Goal: Task Accomplishment & Management: Complete application form

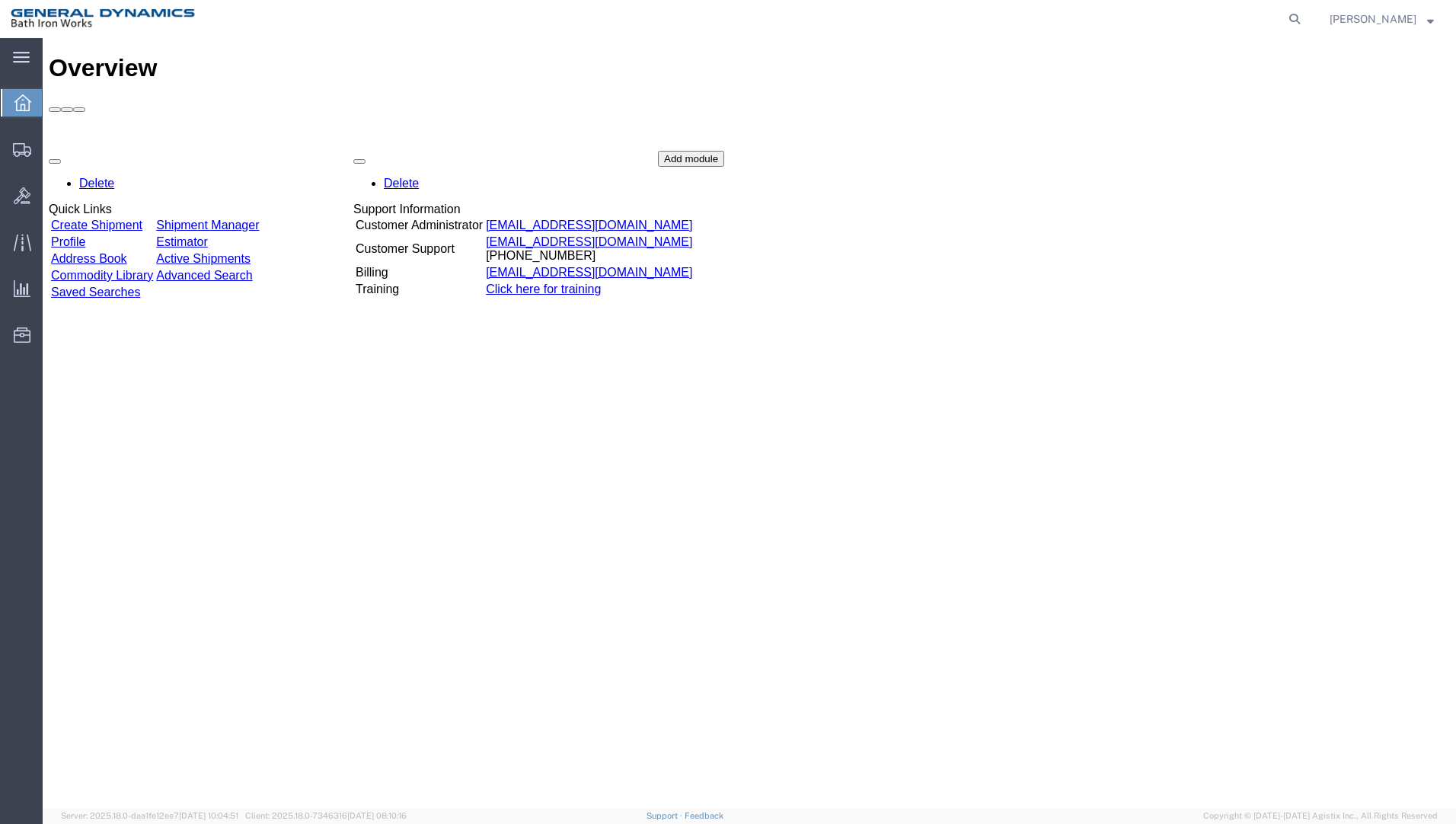
click at [118, 218] on link "Create Shipment" at bounding box center [97, 225] width 91 height 13
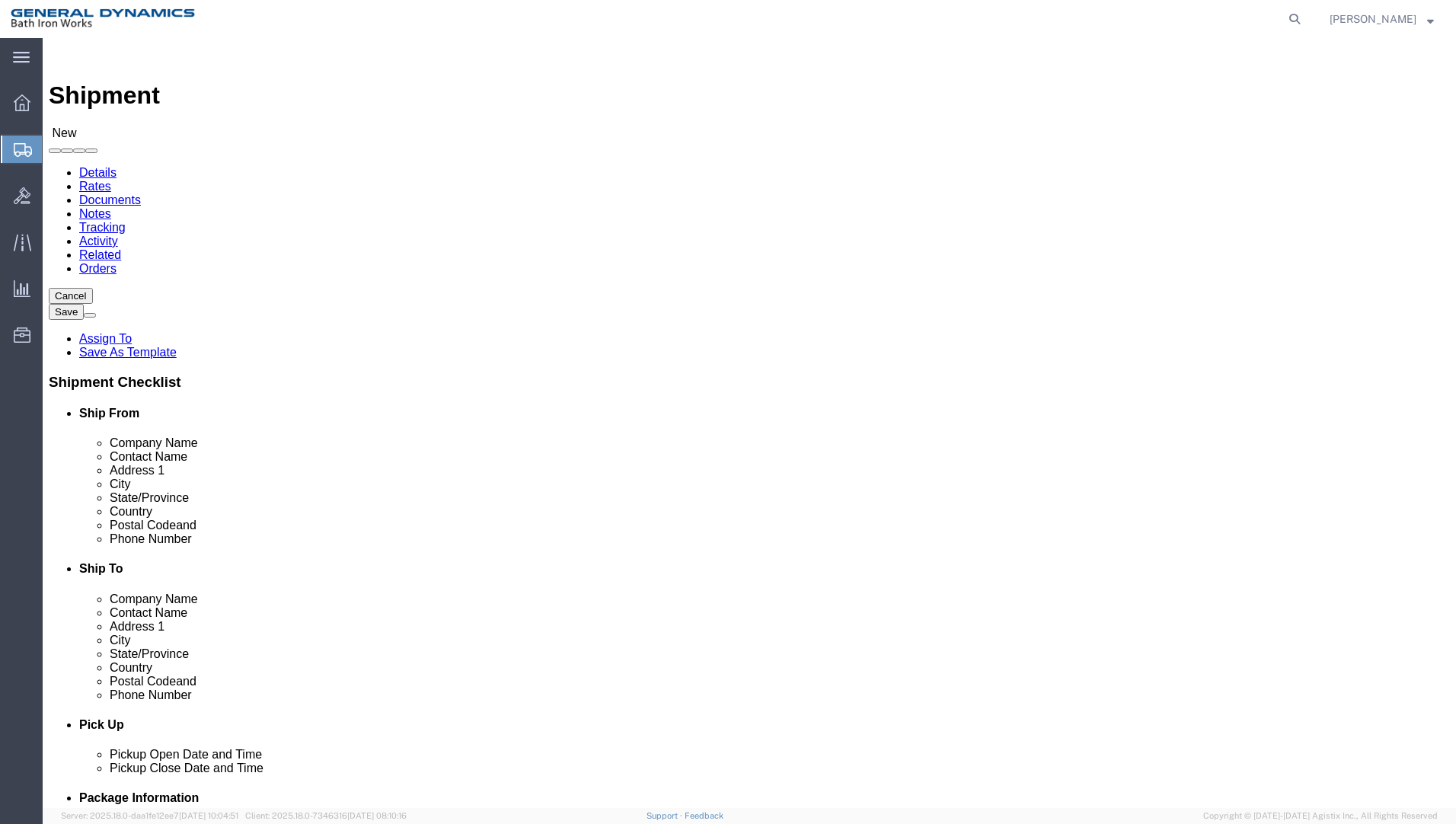
select select
select select "34312"
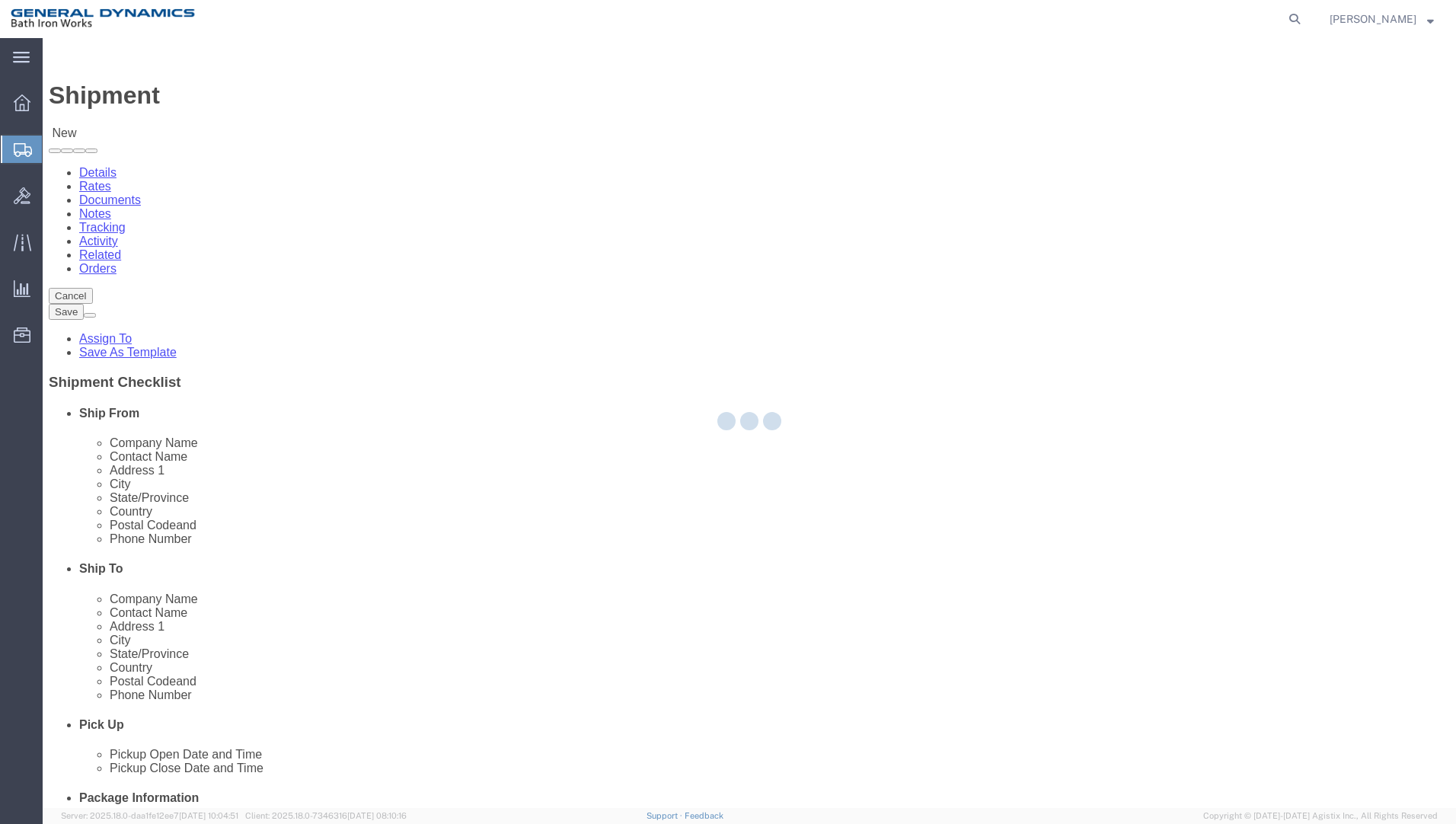
type input "General Dynamics Bath Iron Works"
type input "[GEOGRAPHIC_DATA]"
type input "04011"
type input "[PHONE_NUMBER]"
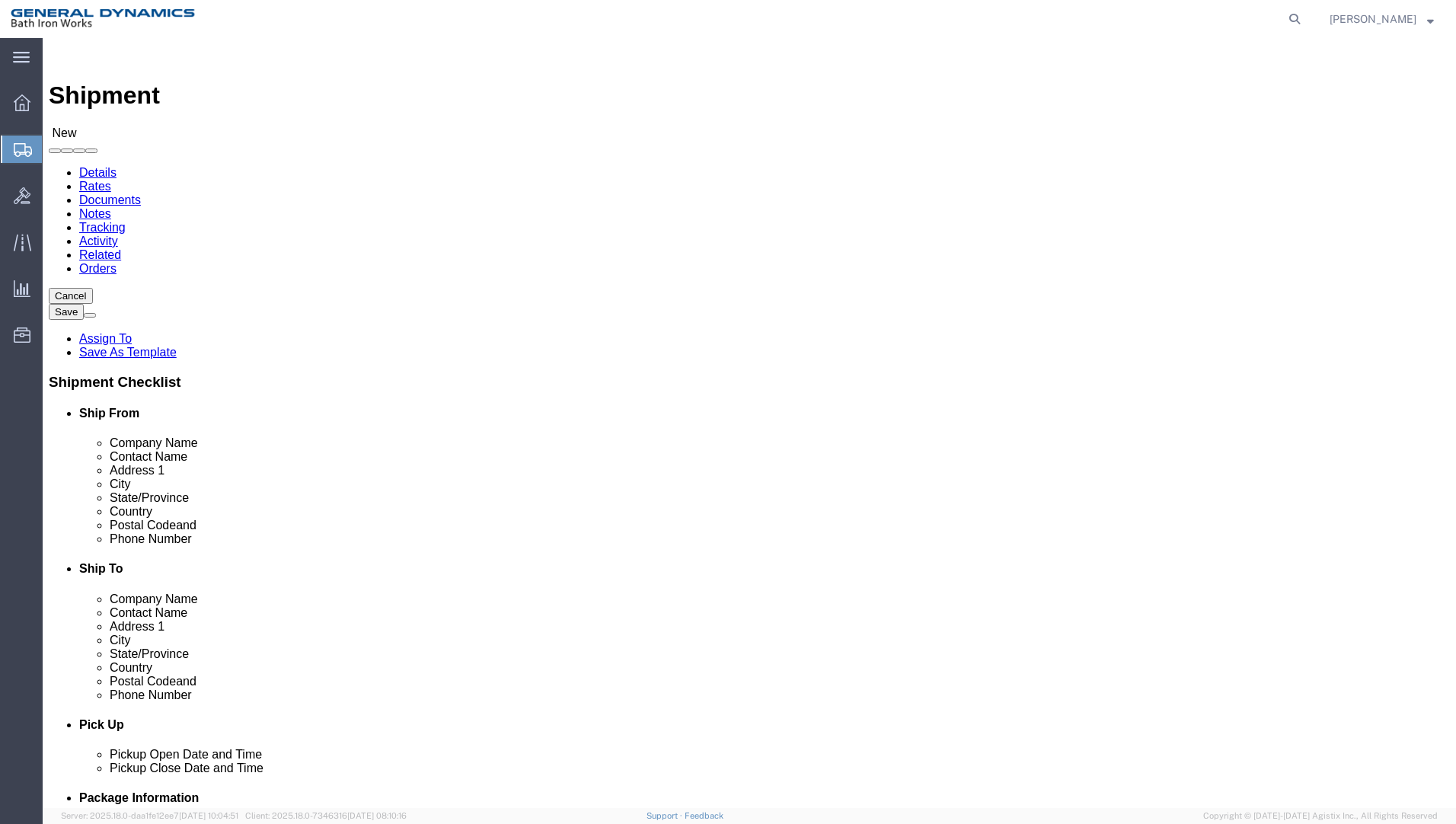
select select "ME"
click input "text"
type input "[PERSON_NAME] ~ [PERSON_NAME]"
click input "text"
type input "AOTCO METAL FINISHING CO"
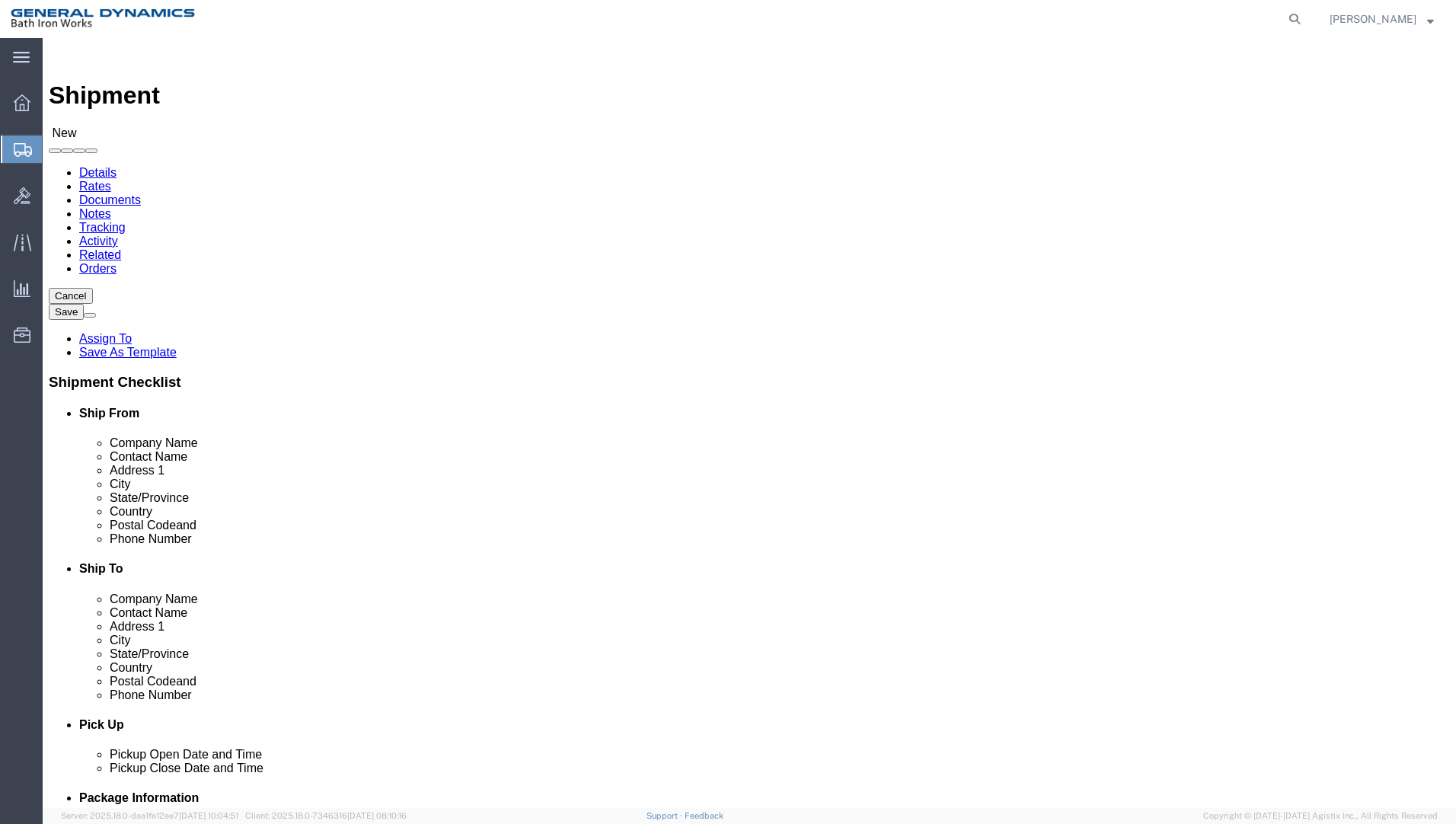
click input "text"
type input "[PERSON_NAME]"
type input "[STREET_ADDRESS]"
select select
type input "BILLERICA"
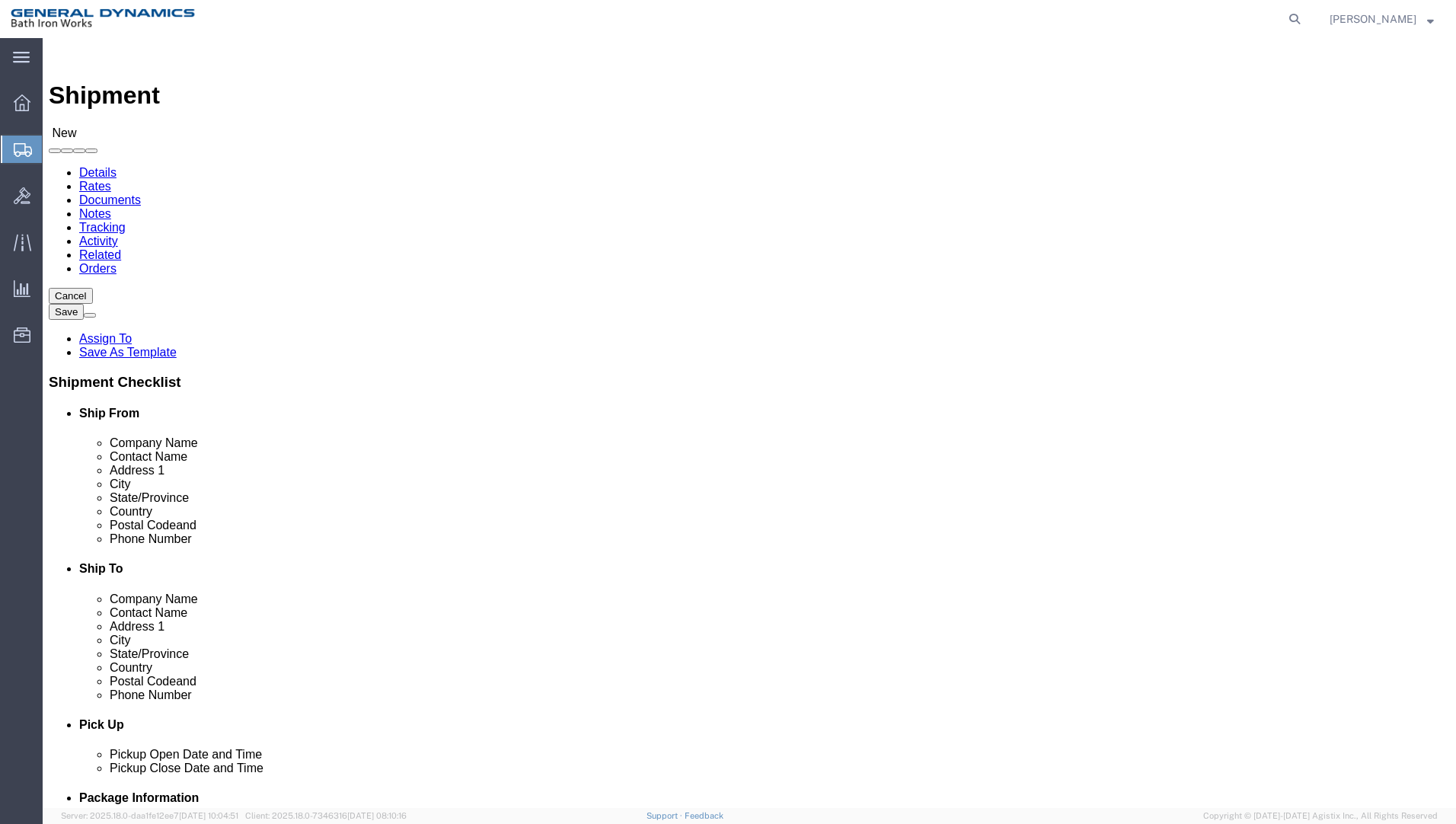
select select
type input "M"
select select
click input "Postal Code"
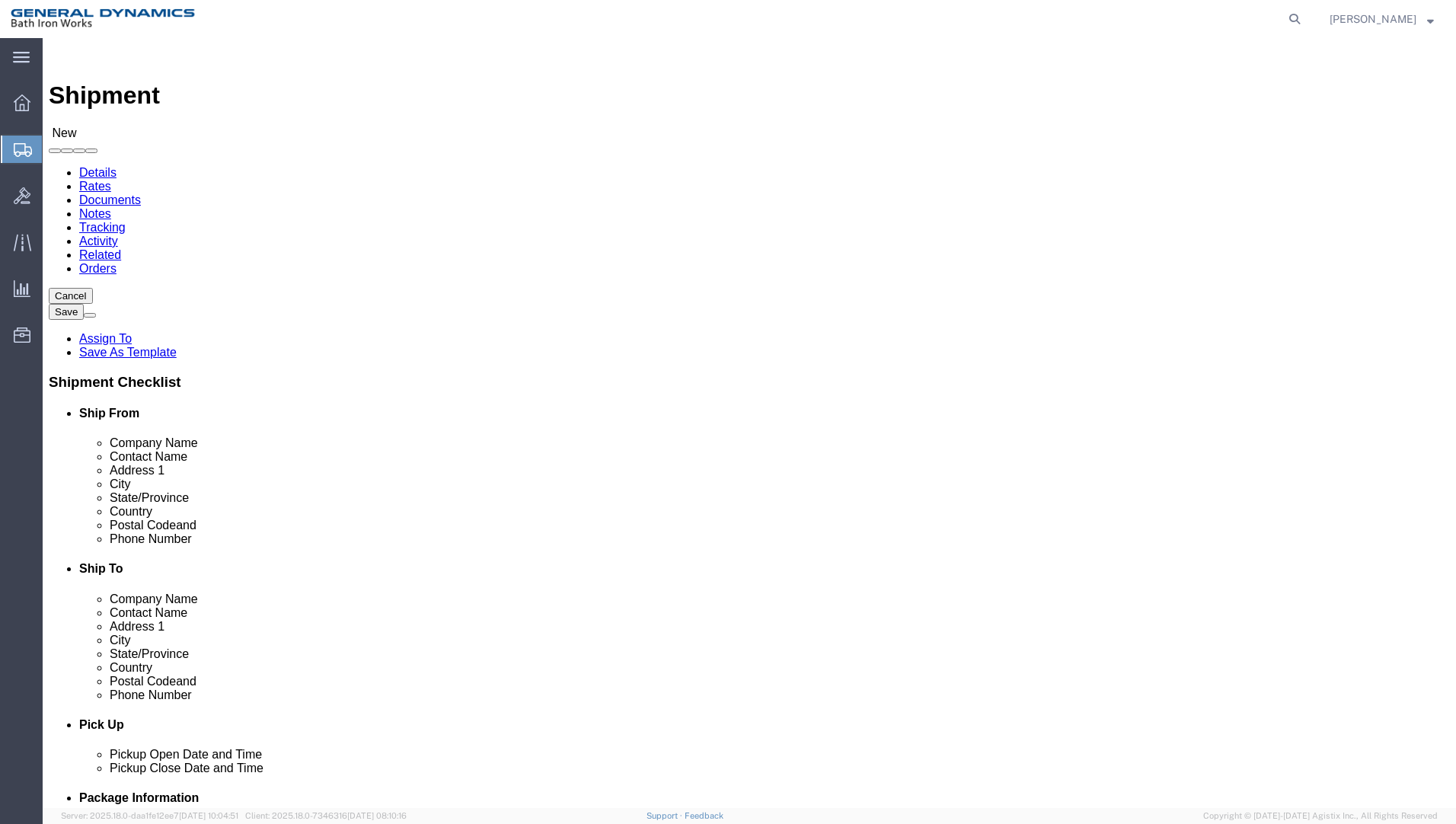
type input "01821"
select select
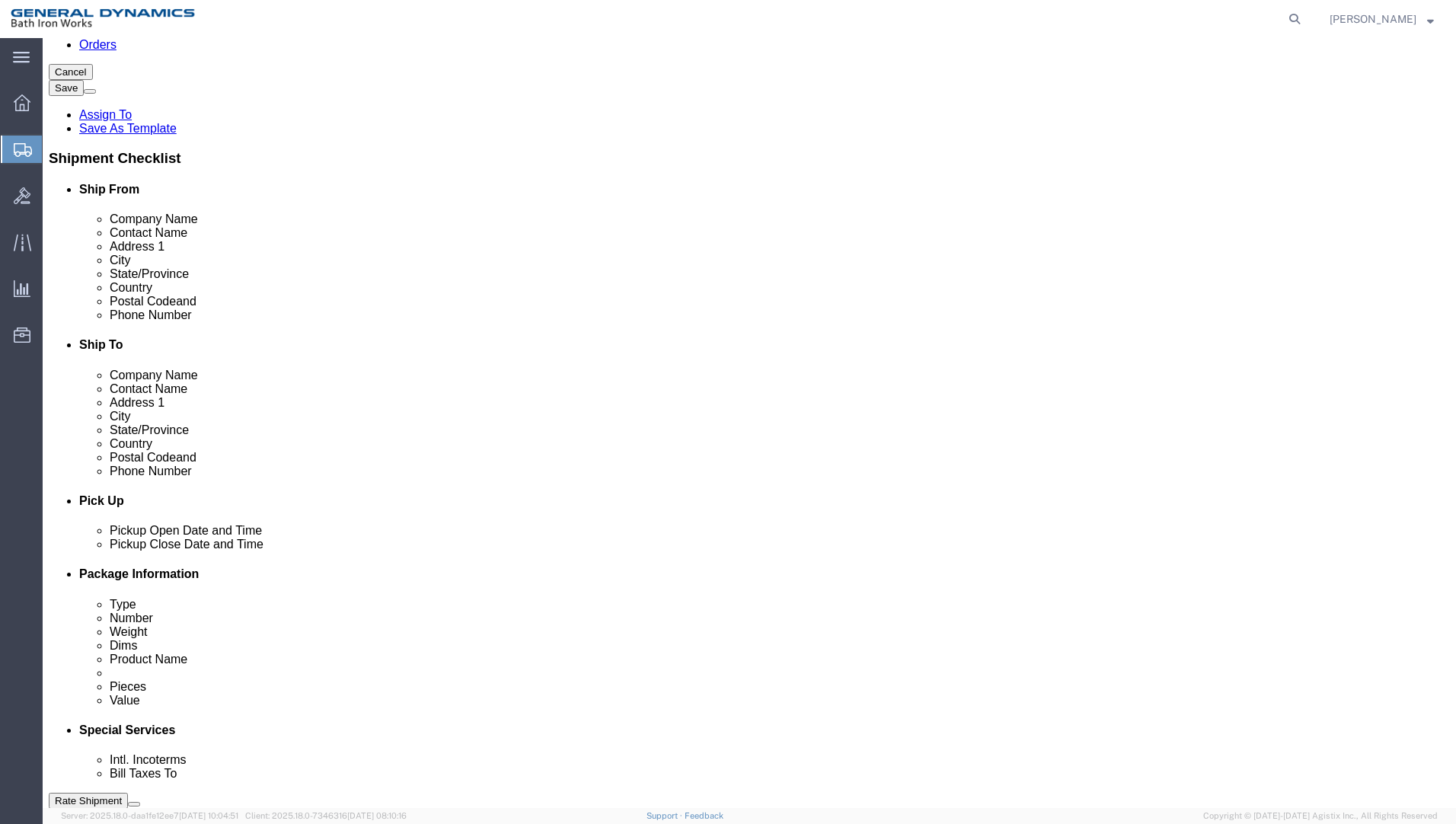
scroll to position [305, 0]
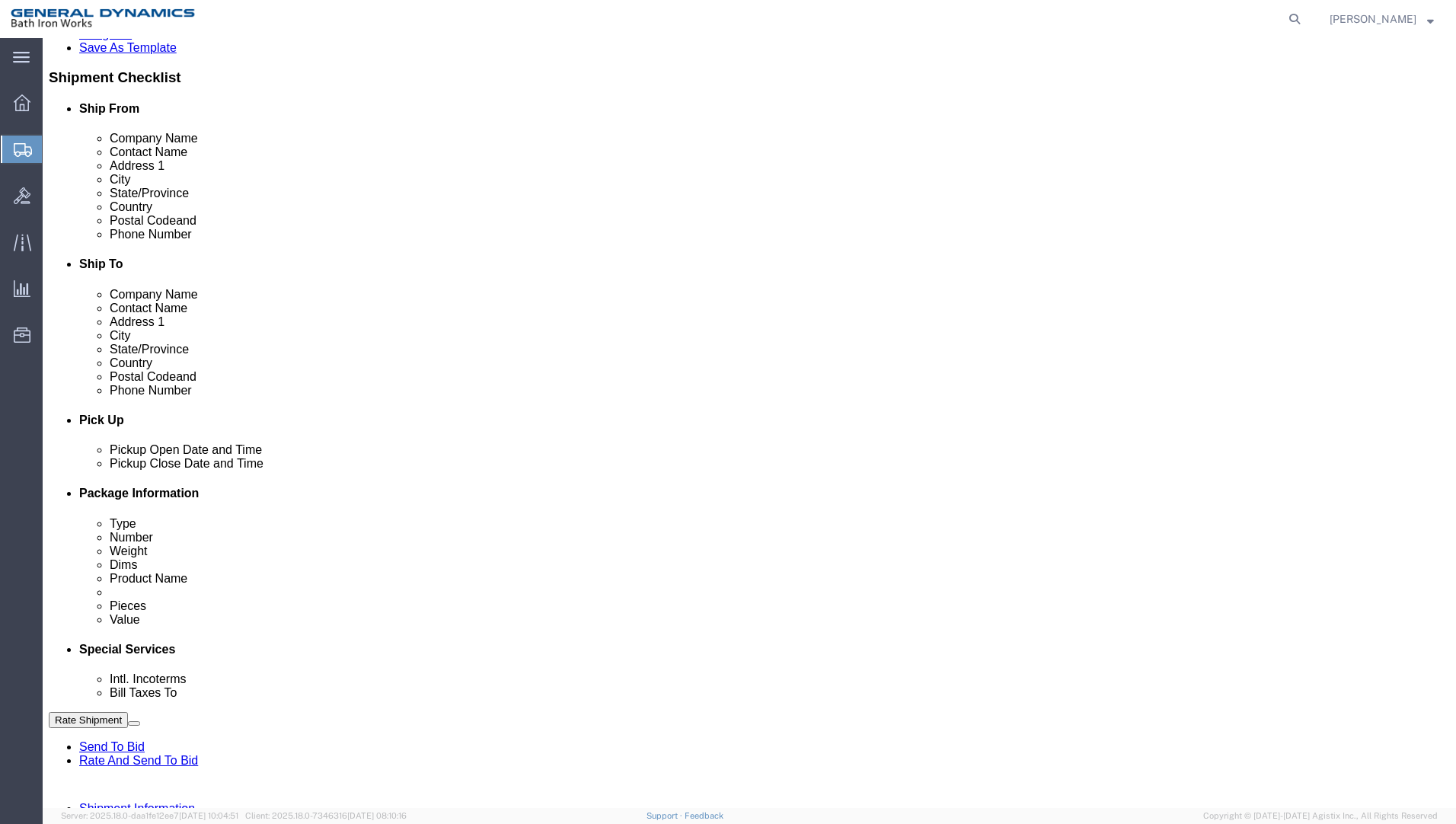
type input "[PHONE_NUMBER]"
click div "[DATE] 9:00 AM"
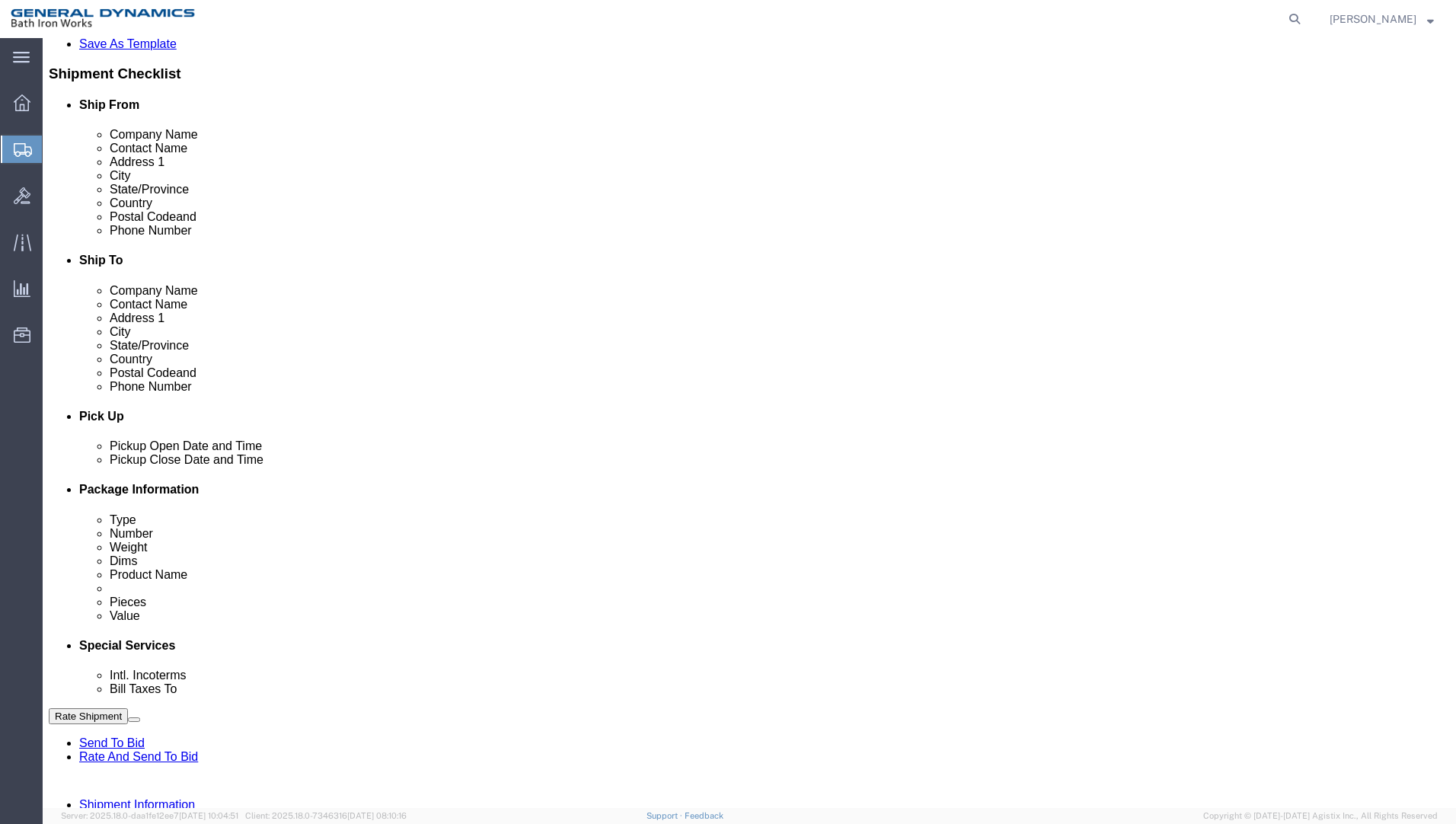
type input "2:30 PM"
click button "Apply"
click input "text"
type input "S/O 63453"
select select "INVOICE"
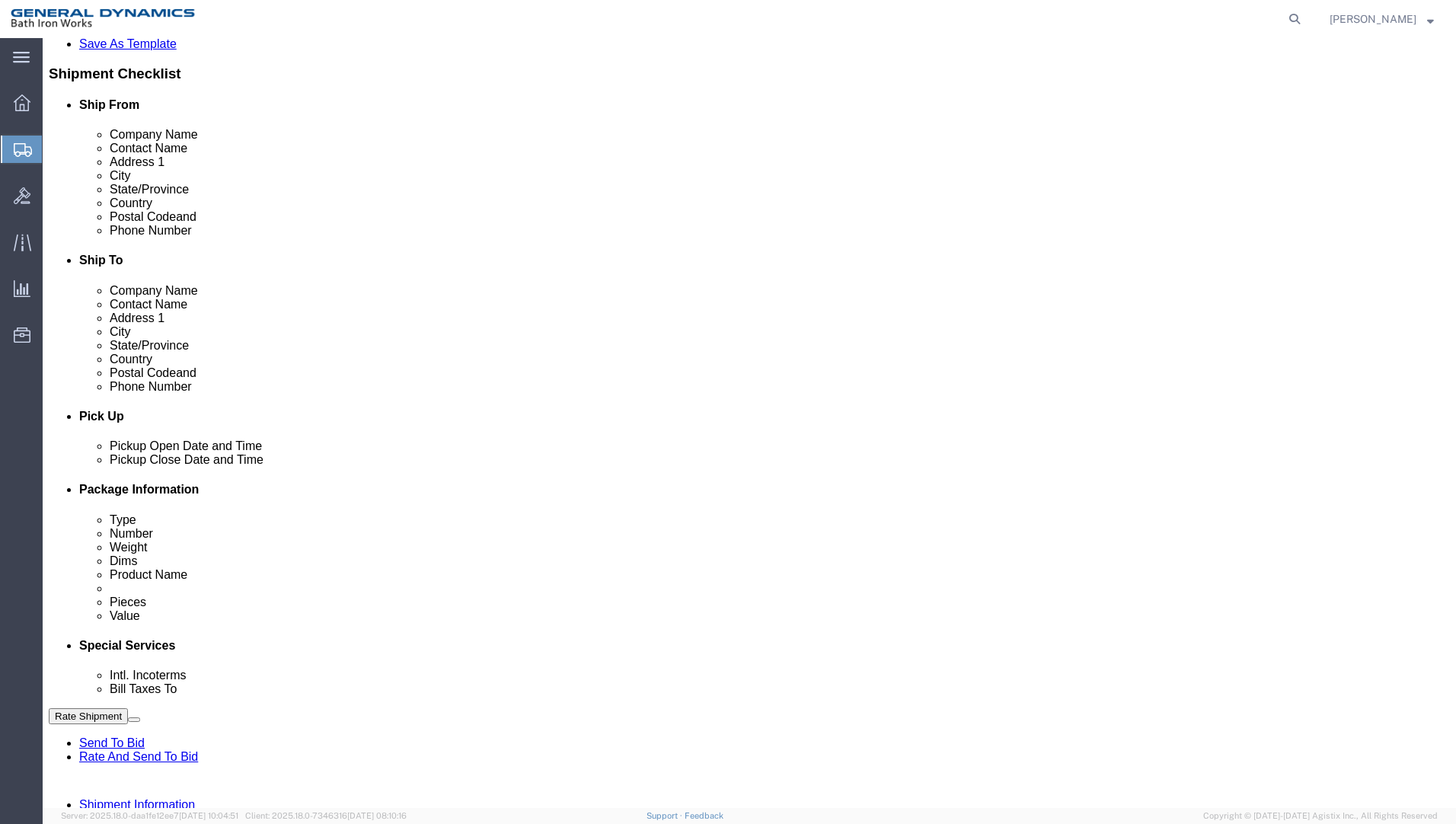
type input "[PHONE_NUMBER]"
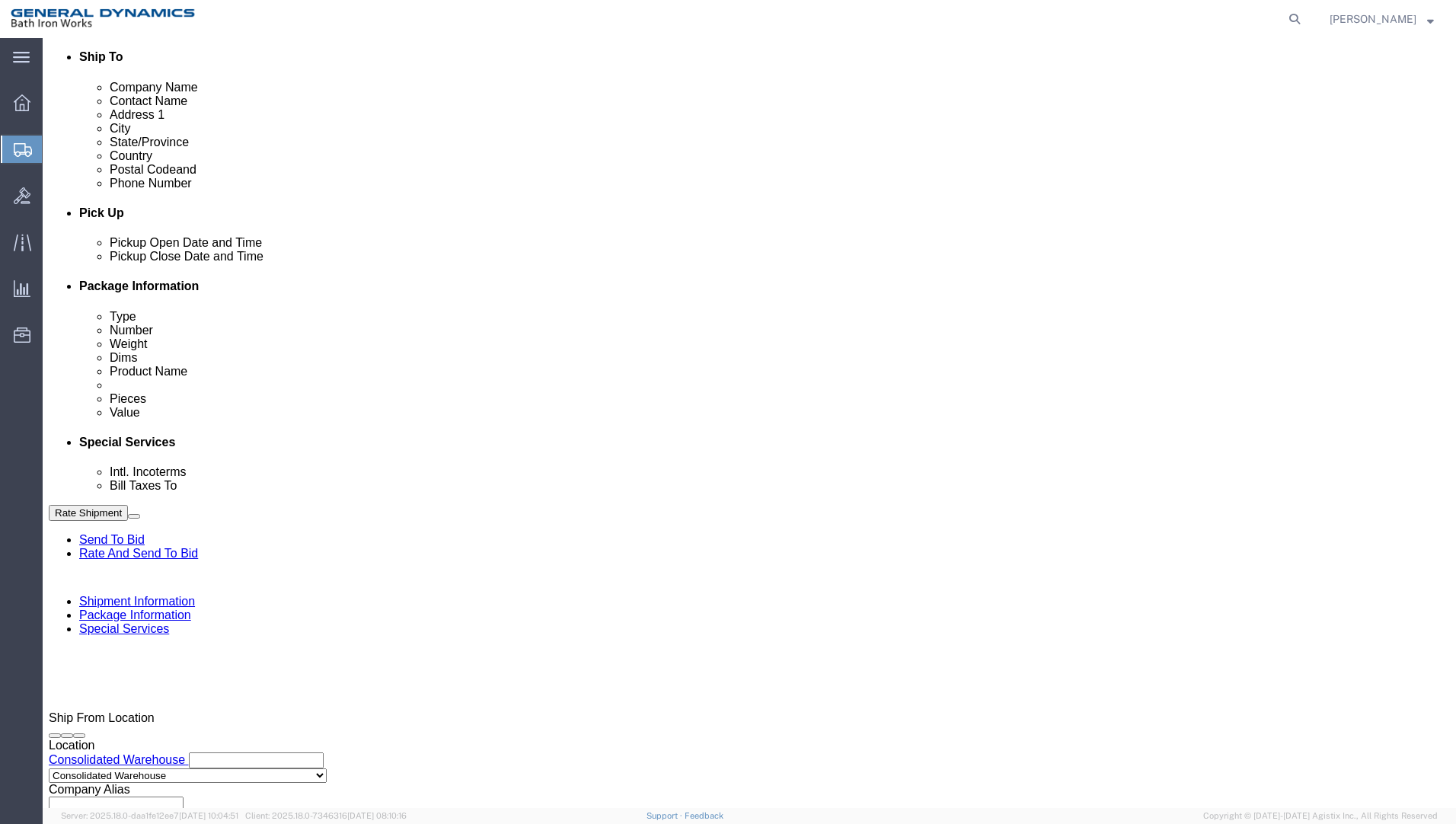
click button "Continue"
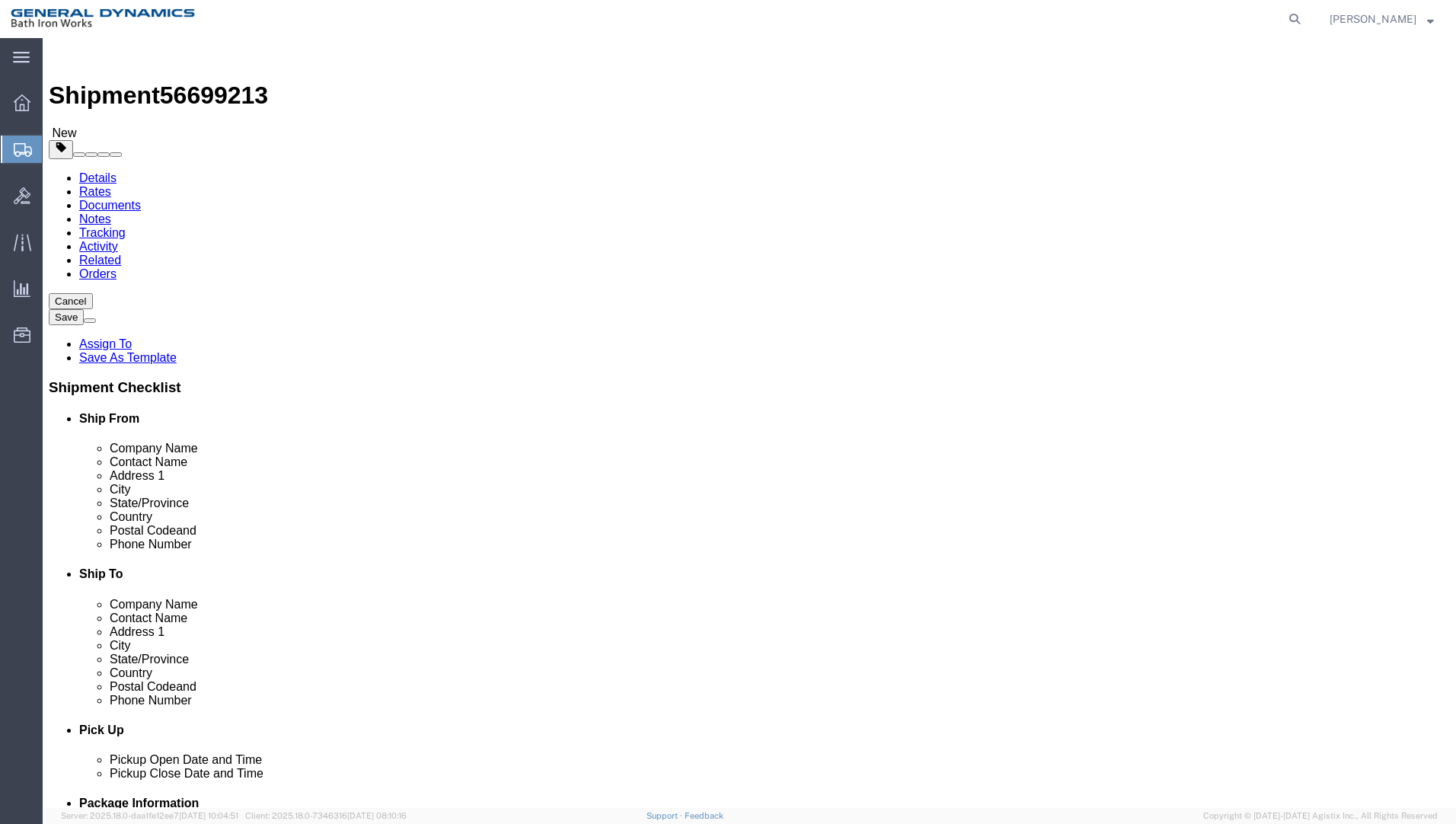
click select "Select Bale(s) Basket(s) Bolt(s) Bottle(s) Buckets Bulk Bundle(s) Can(s) Cardbo…"
select select "PSNS"
click select "Select Bale(s) Basket(s) Bolt(s) Bottle(s) Buckets Bulk Bundle(s) Can(s) Cardbo…"
click input "text"
type input "48"
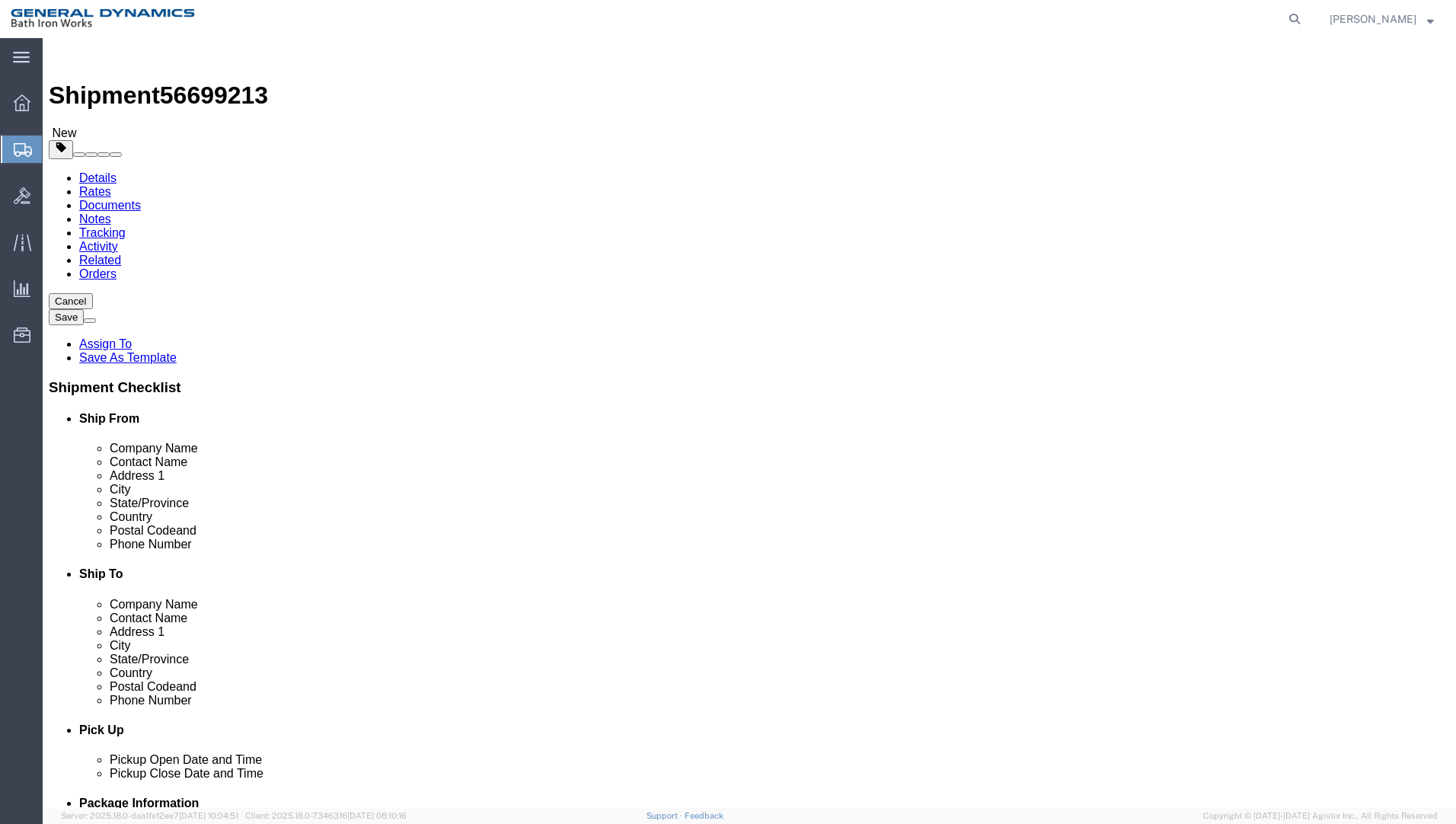
type input "40"
type input "12"
type input "114"
click link "Add Content"
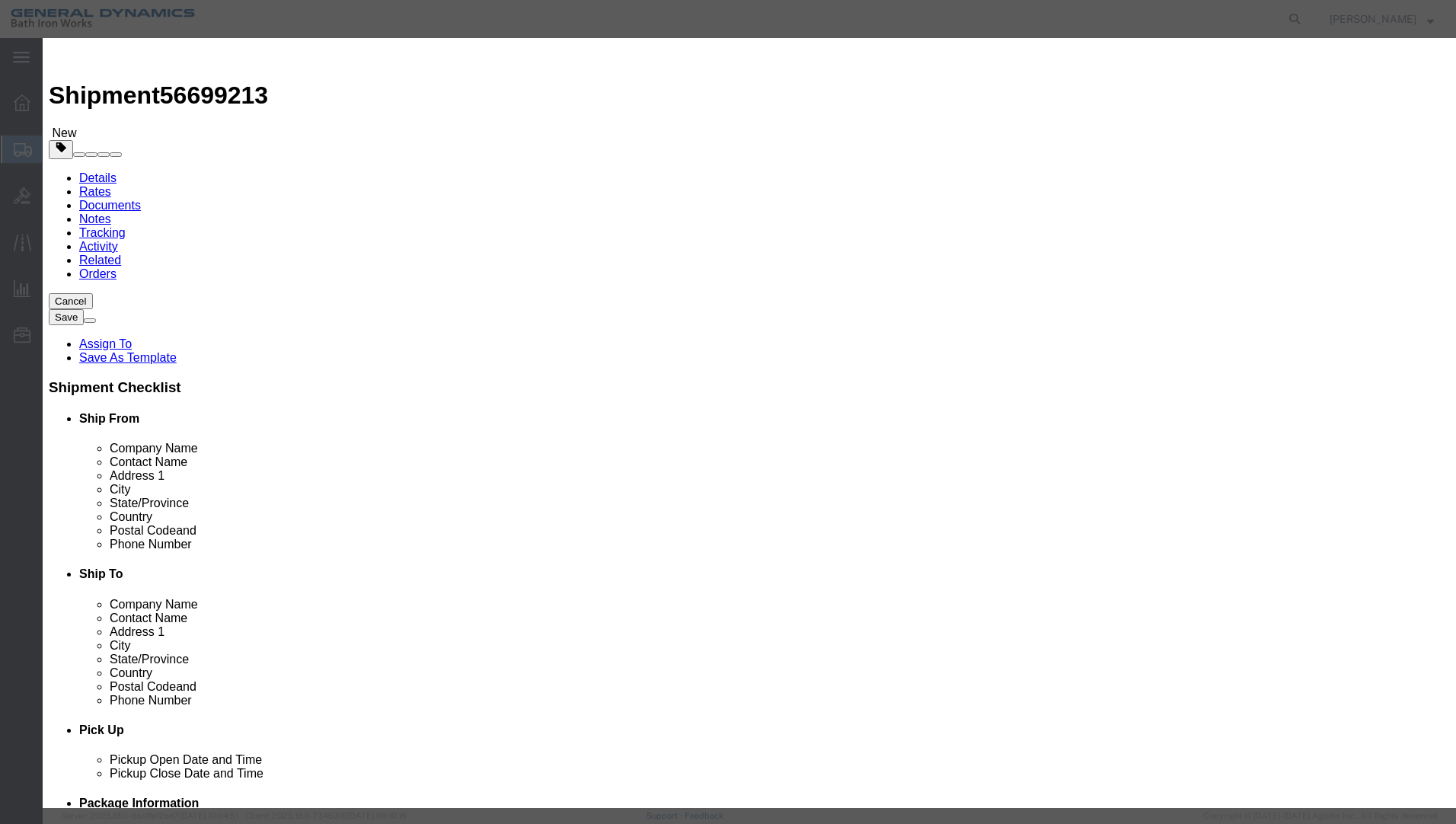
click input "text"
type input "COPPER STRIPS"
type input "903"
type input "1"
select select "USD"
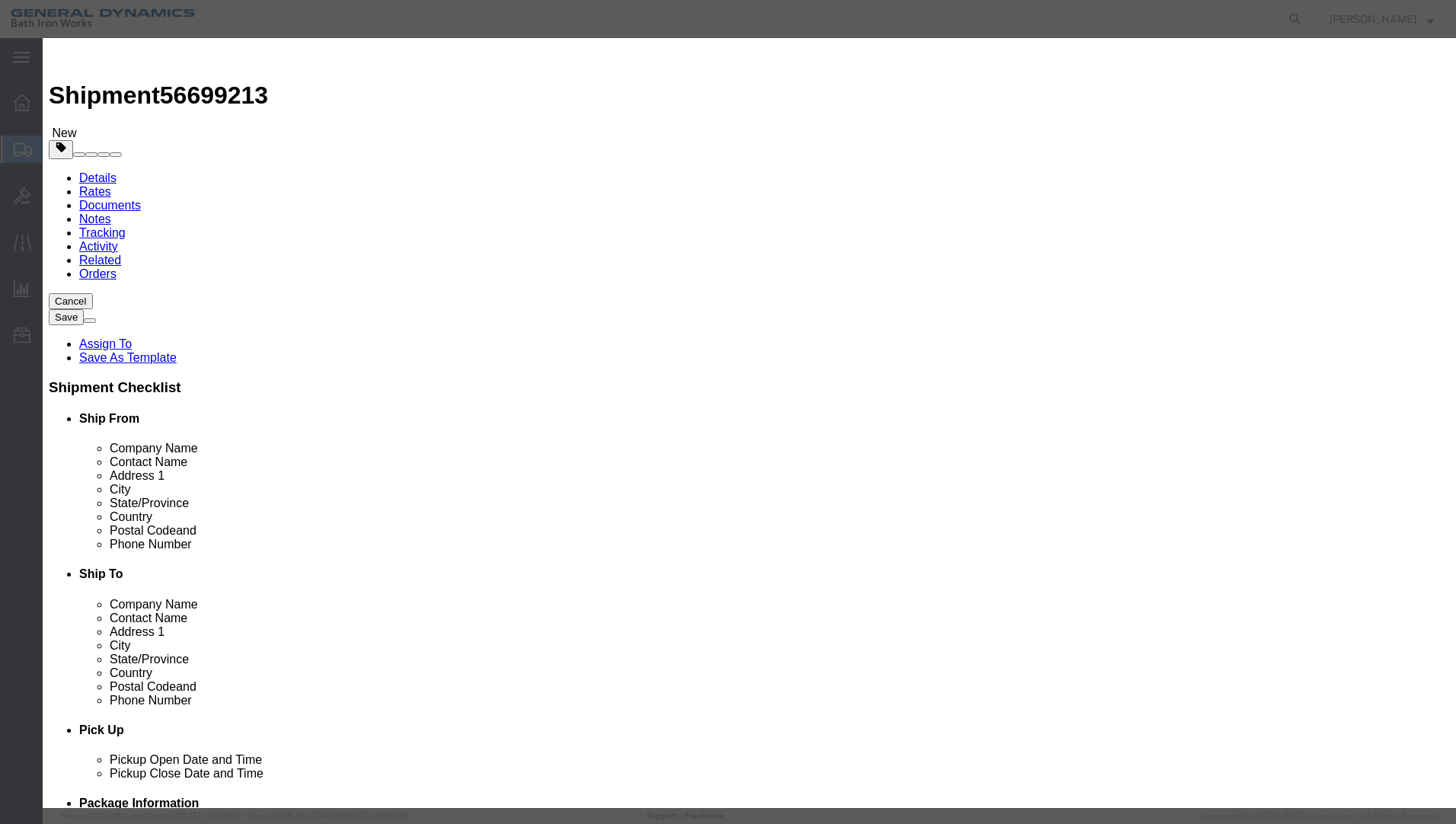
select select "55"
click button "Save & Close"
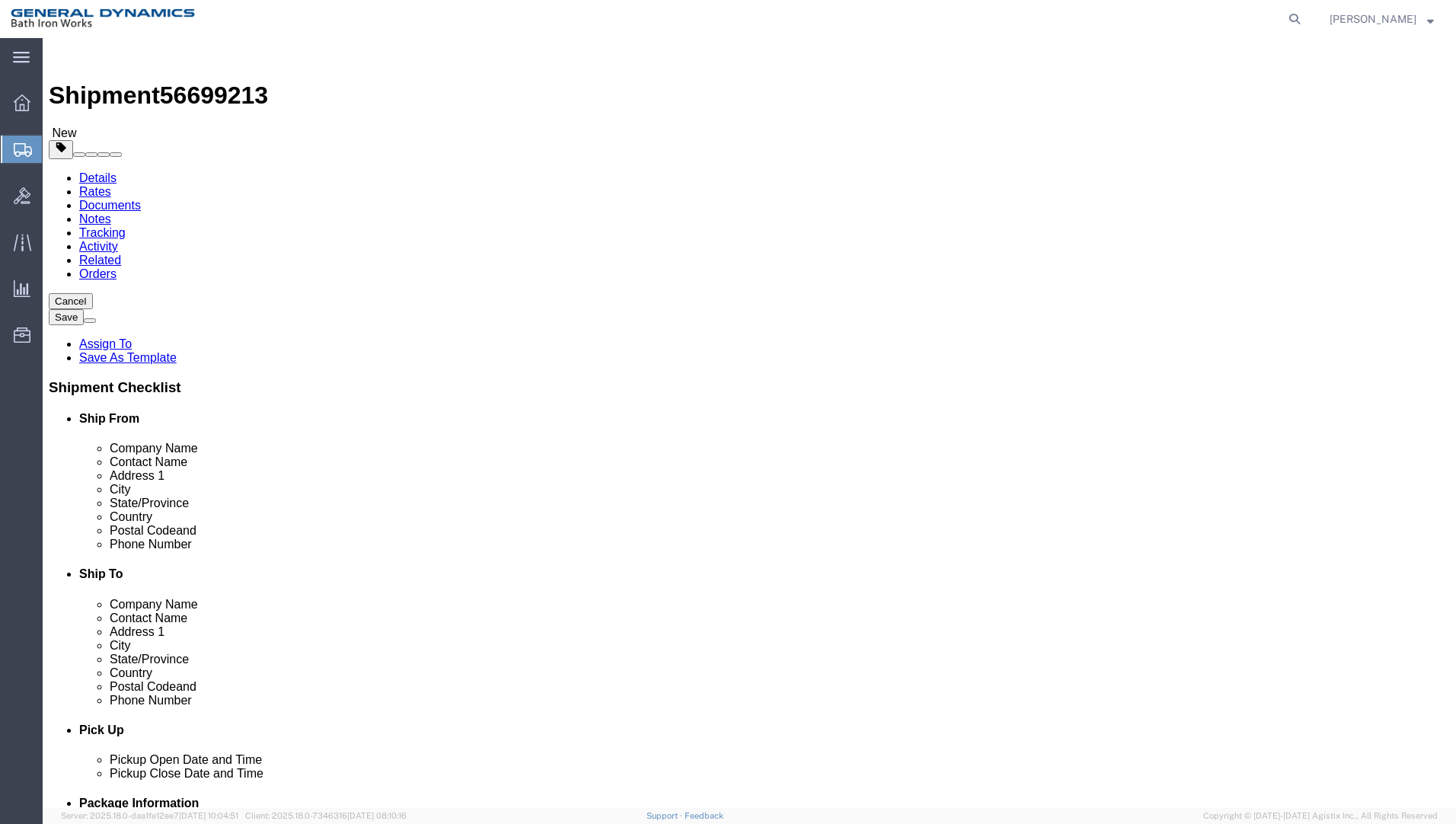
click button "Continue"
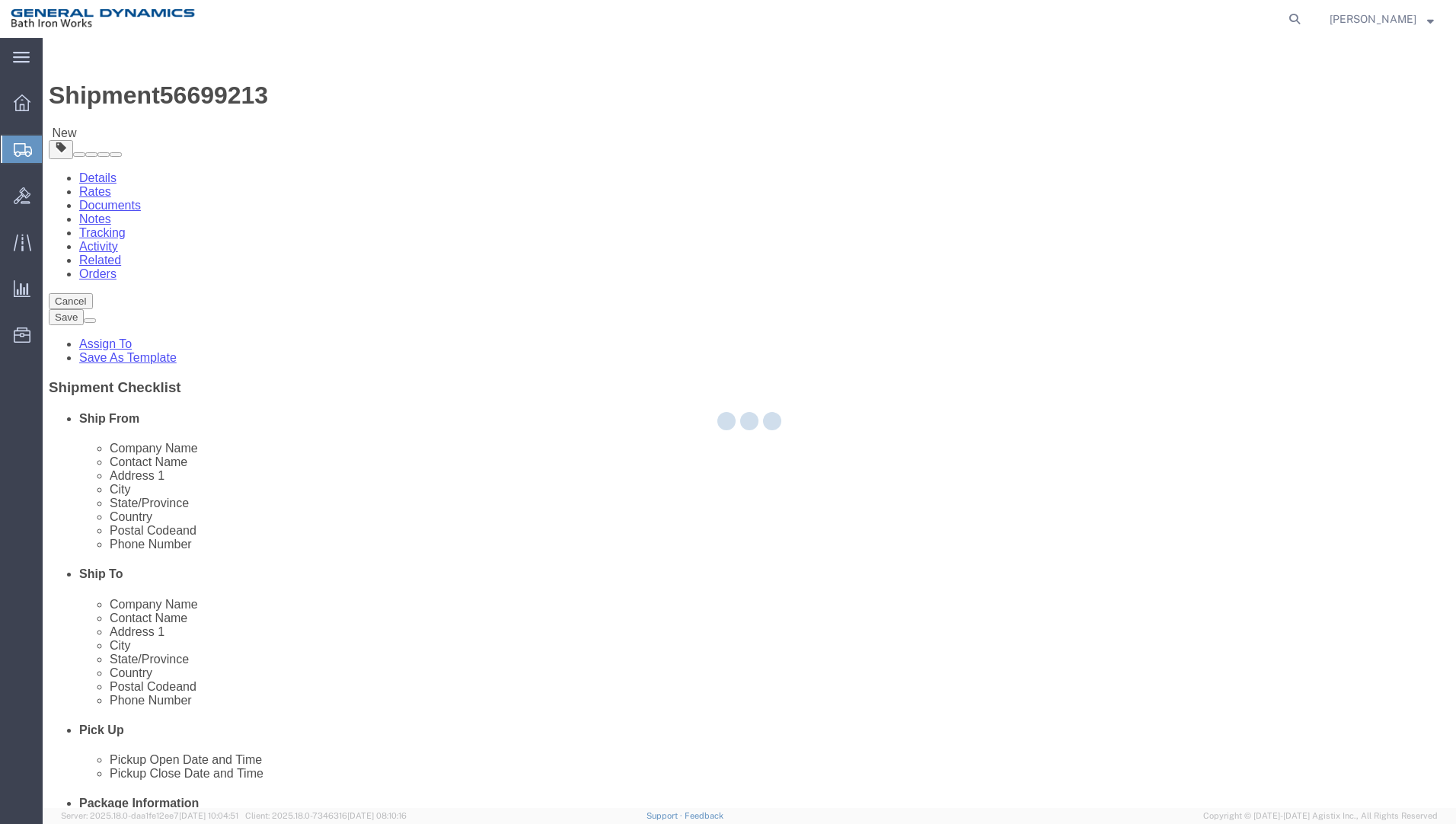
select select
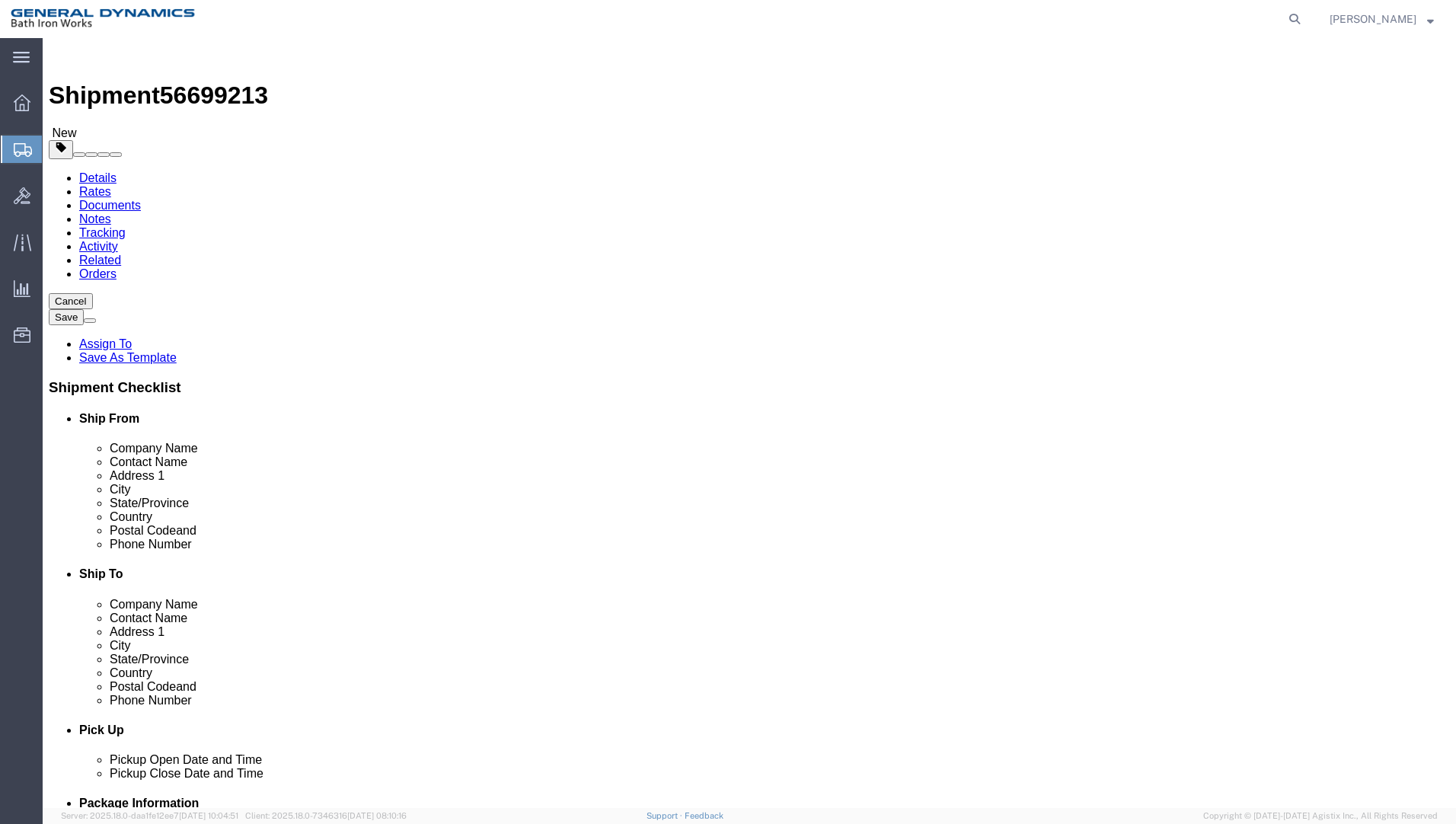
drag, startPoint x: 533, startPoint y: 615, endPoint x: 509, endPoint y: 611, distance: 24.3
click select "Select Recipient Account Sender/Shipper Third Party Account"
select select "SHIP"
click select "Select Recipient Account Sender/Shipper Third Party Account"
click button "Rate Shipment"
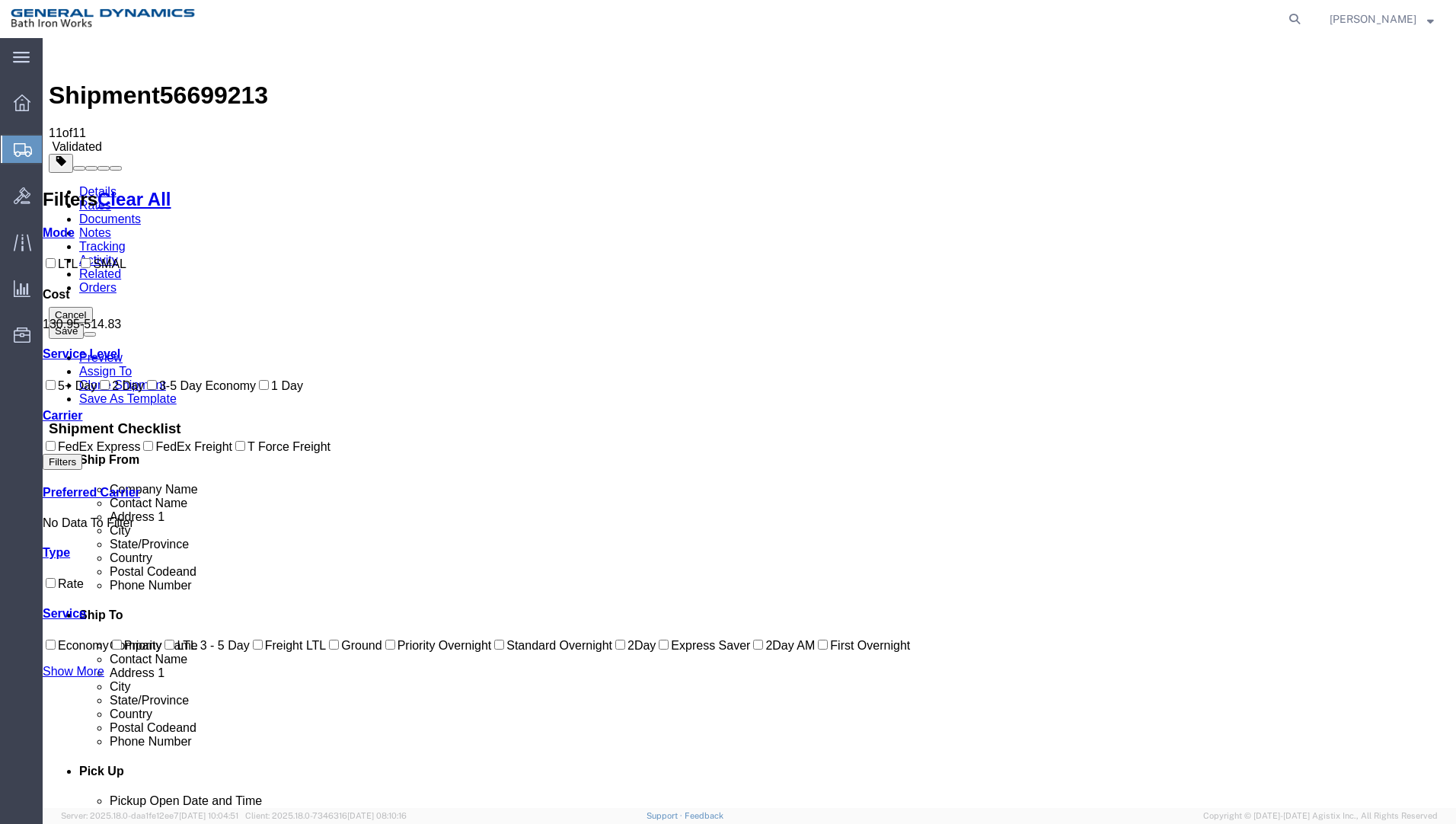
click at [83, 185] on link "Details" at bounding box center [98, 191] width 37 height 13
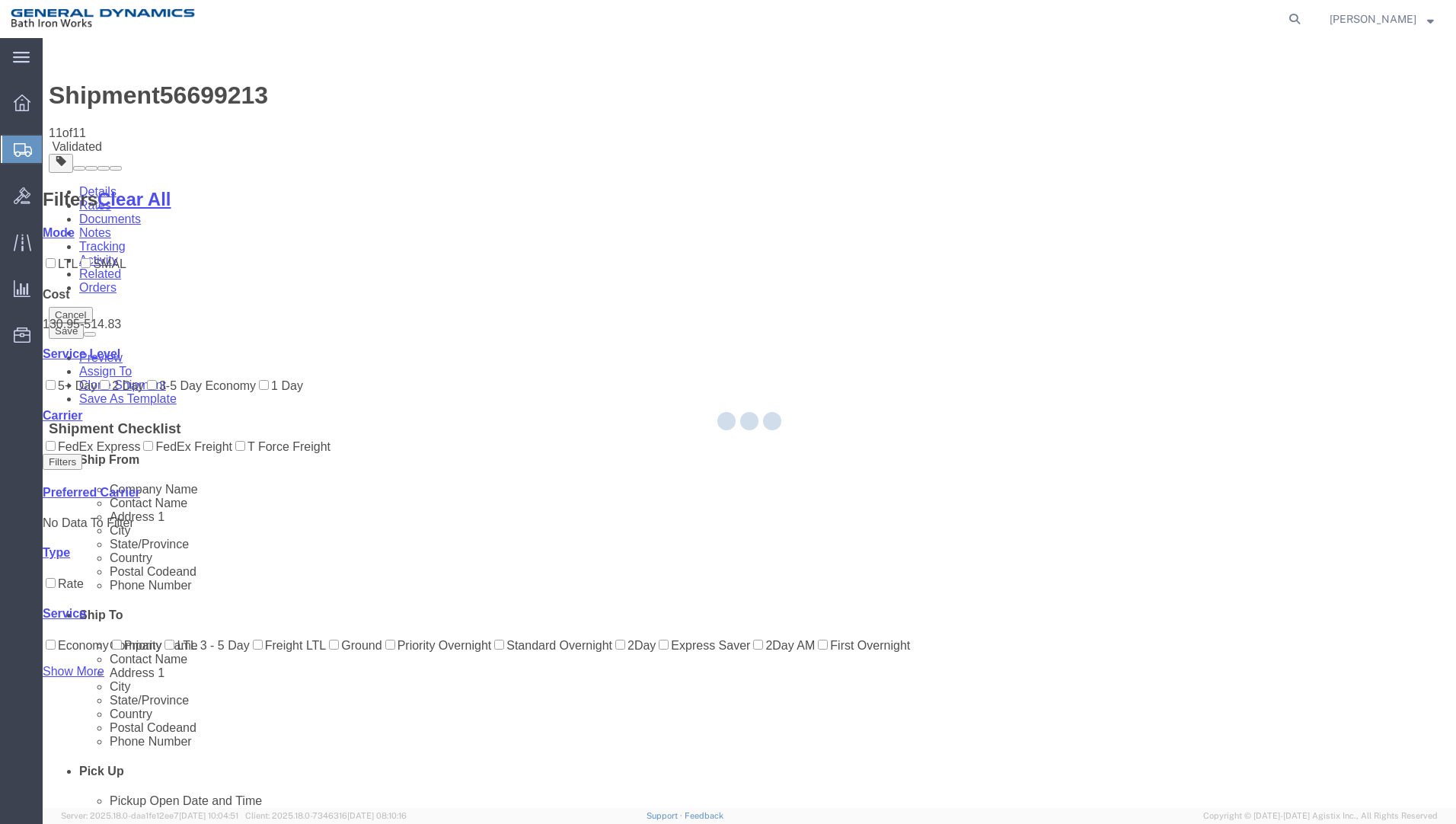
select select "34312"
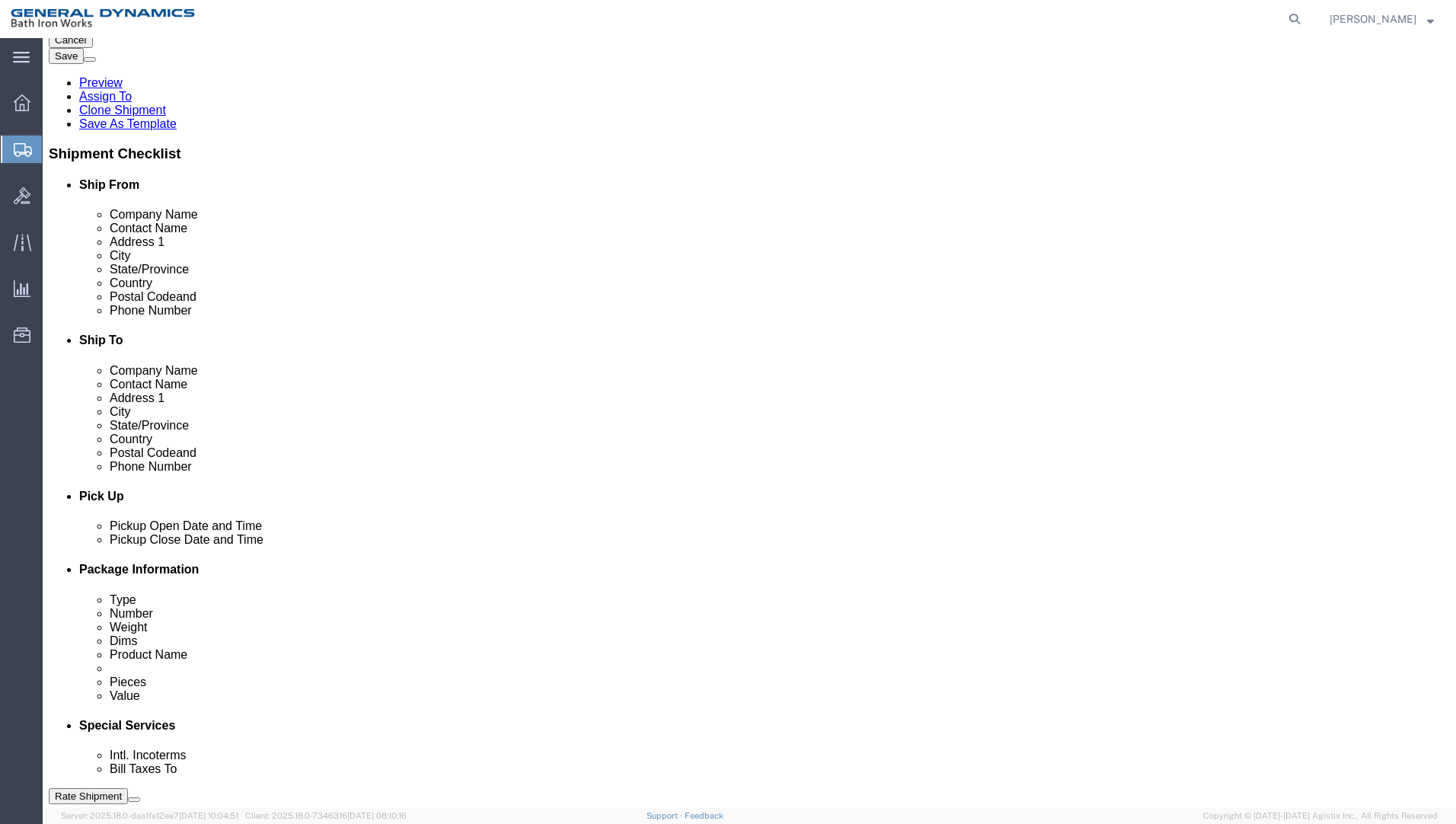
scroll to position [305, 0]
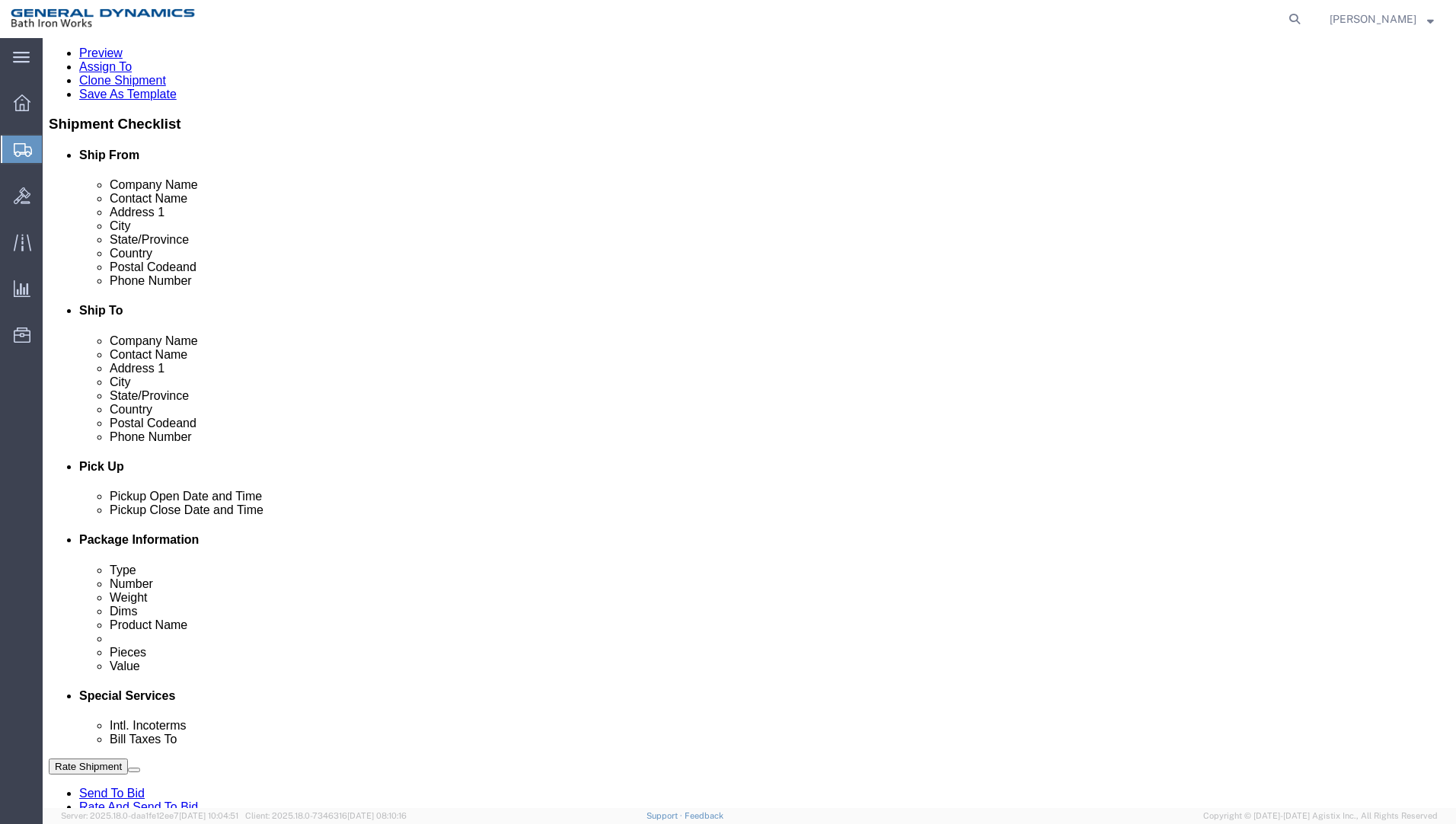
click input "S/O 63453"
type input "S/O 63453 & S/O 63450"
click button "Rate Shipment"
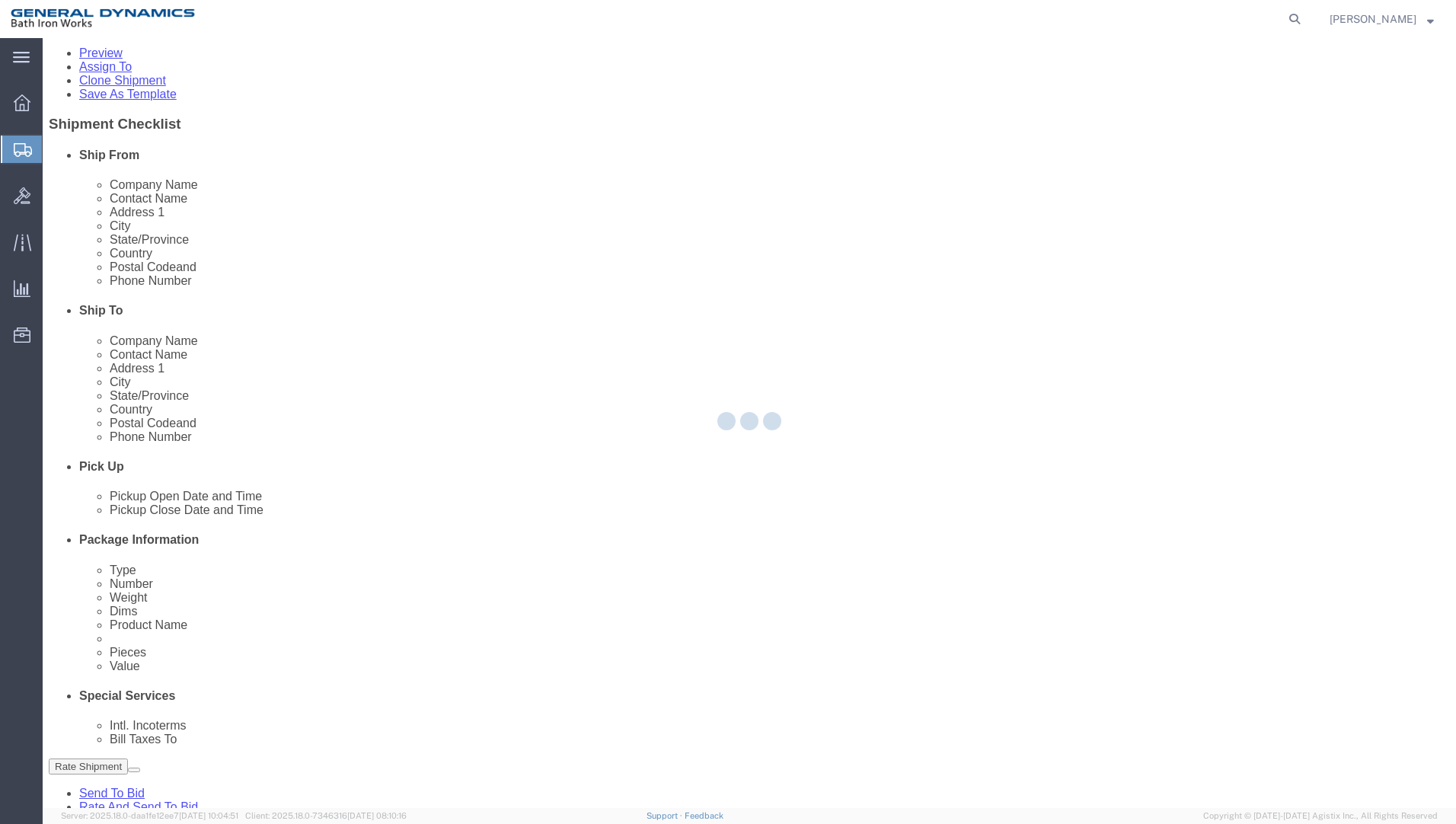
scroll to position [0, 0]
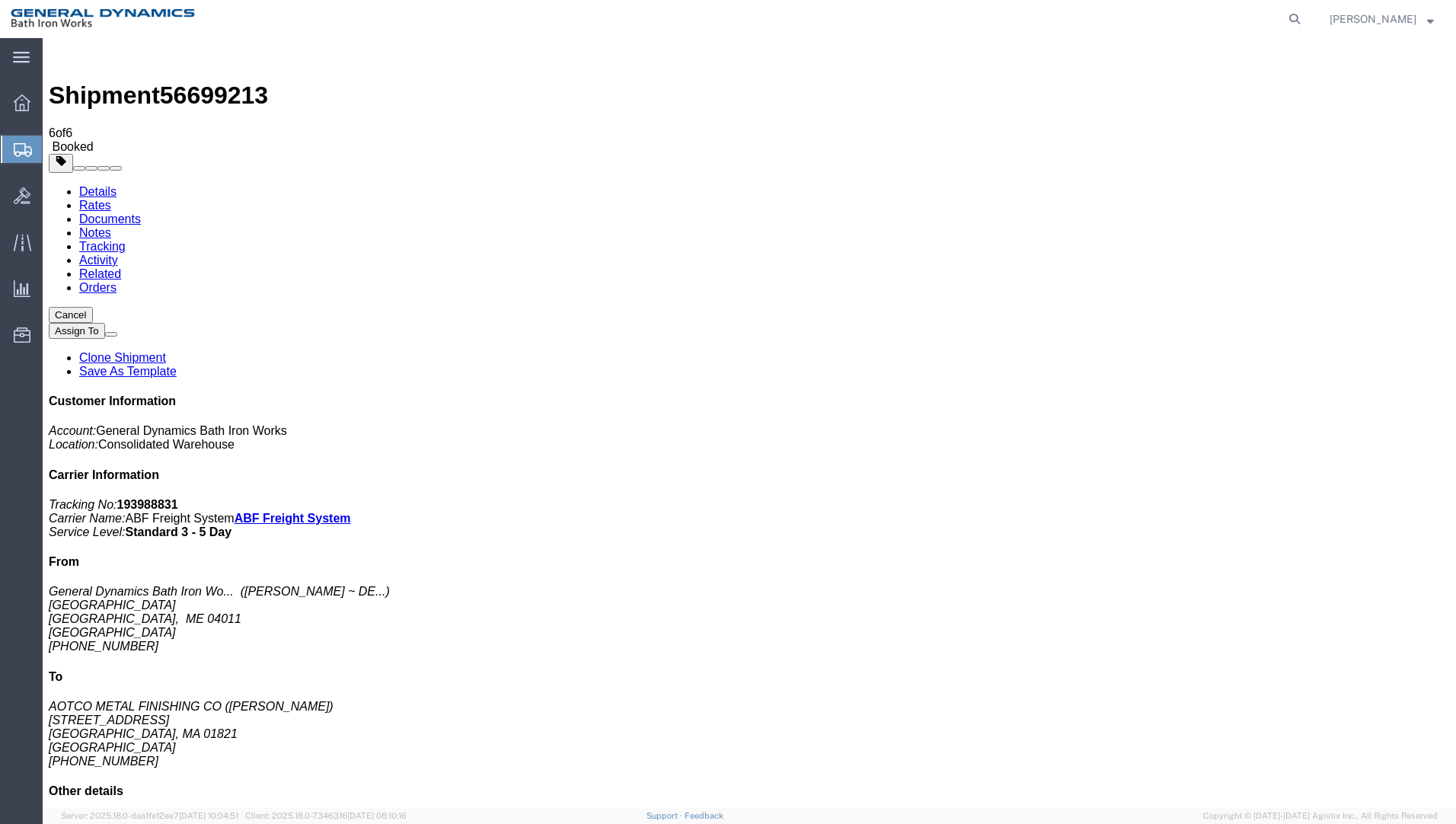
drag, startPoint x: 986, startPoint y: 467, endPoint x: 1287, endPoint y: 142, distance: 443.0
